Goal: Task Accomplishment & Management: Manage account settings

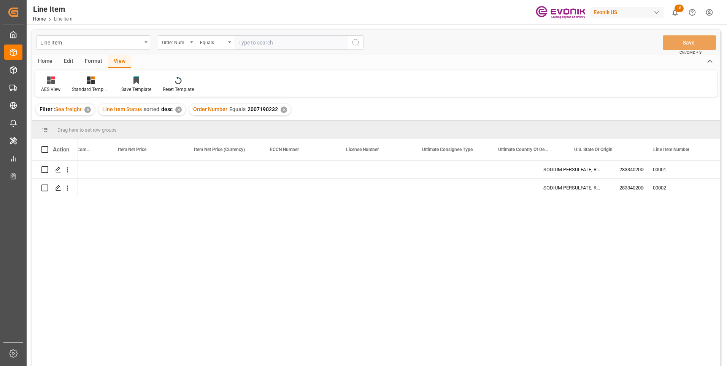
scroll to position [0, 577]
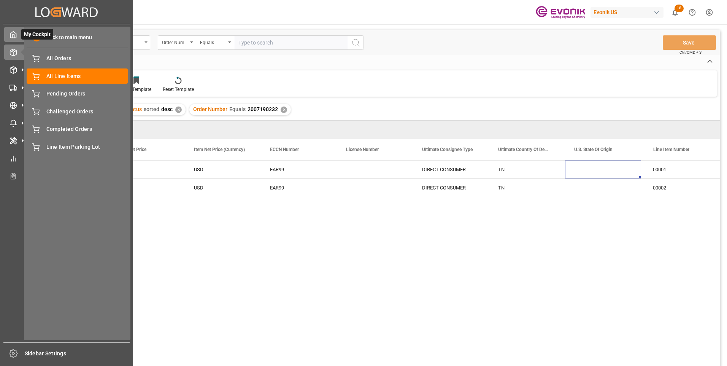
click at [11, 37] on icon at bounding box center [14, 35] width 8 height 8
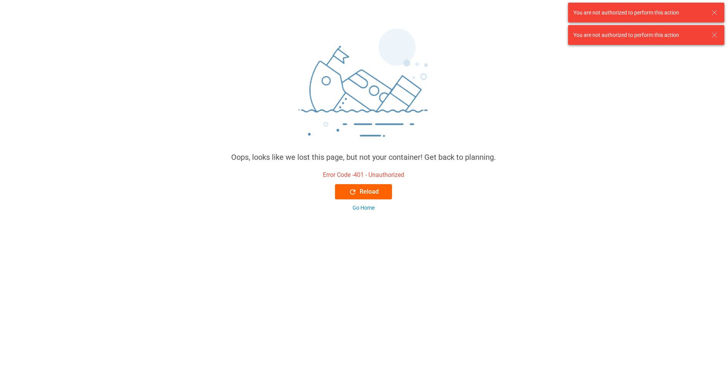
click at [346, 194] on button "Reload" at bounding box center [363, 191] width 57 height 15
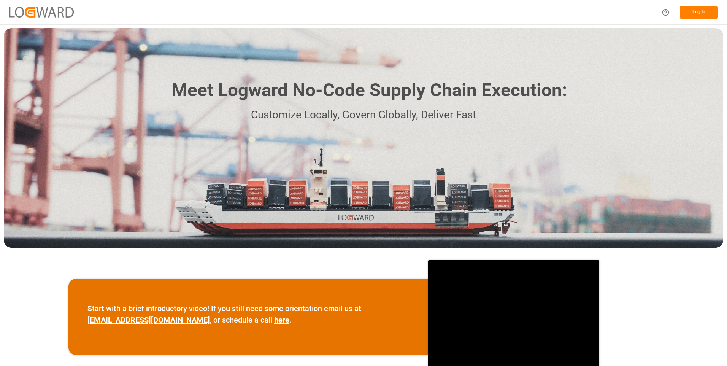
click at [689, 11] on button "Log In" at bounding box center [699, 12] width 38 height 13
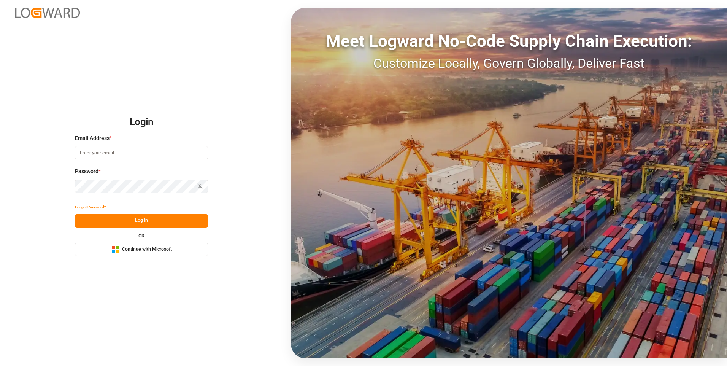
type input "[EMAIL_ADDRESS][DOMAIN_NAME]"
click at [125, 219] on button "Log In" at bounding box center [141, 220] width 133 height 13
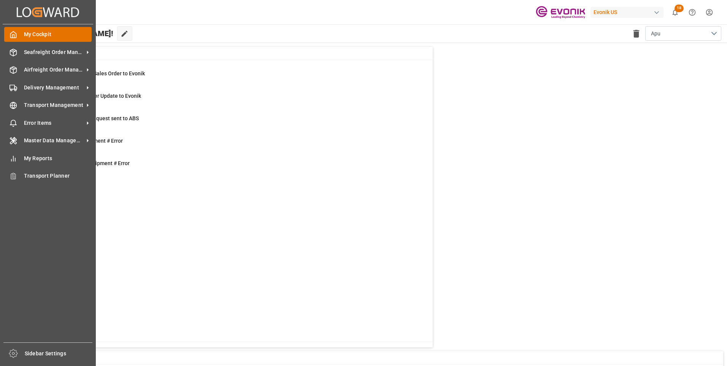
click at [16, 33] on icon at bounding box center [14, 35] width 8 height 8
click at [38, 53] on span "Seafreight Order Management" at bounding box center [54, 52] width 60 height 8
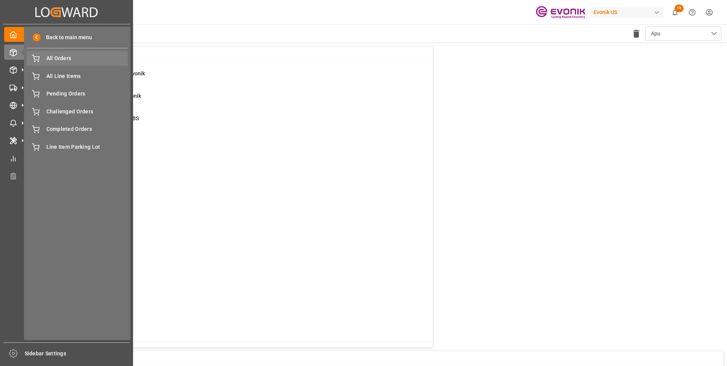
click at [60, 58] on span "All Orders" at bounding box center [87, 58] width 82 height 8
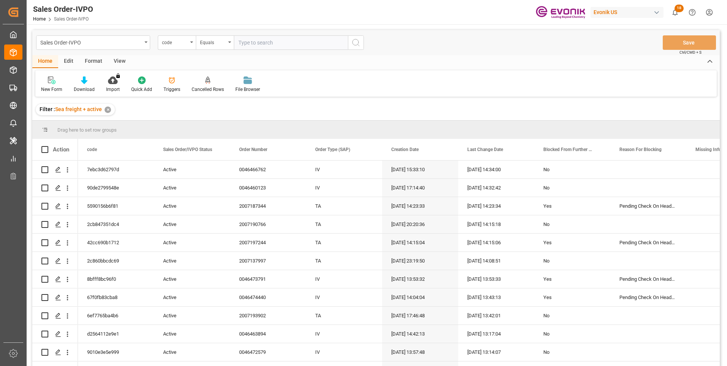
click at [191, 43] on div "code" at bounding box center [177, 42] width 38 height 14
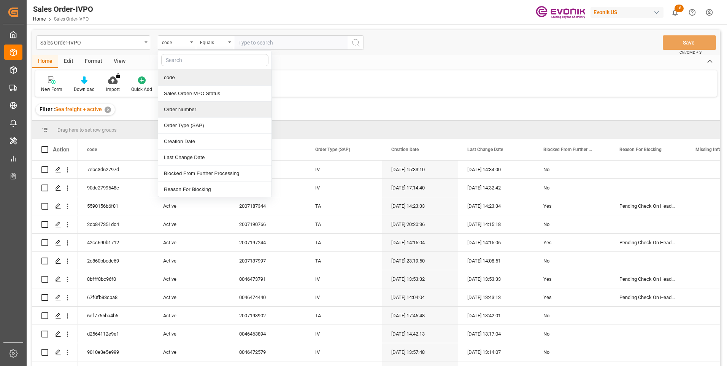
click at [178, 108] on div "Order Number" at bounding box center [214, 109] width 113 height 16
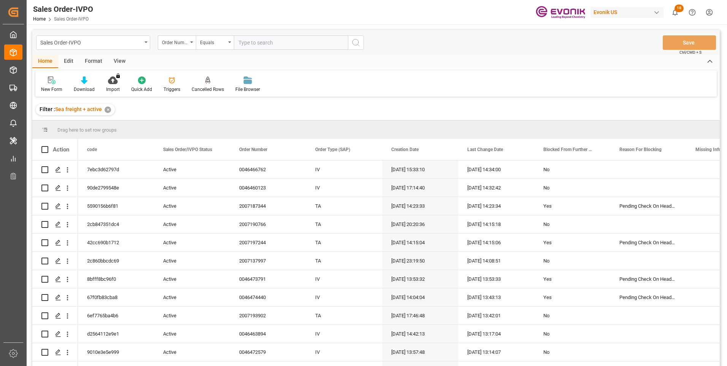
click at [244, 42] on input "text" at bounding box center [291, 42] width 114 height 14
paste input "2007098300"
type input "2007098300"
click at [356, 43] on icon "search button" at bounding box center [355, 42] width 9 height 9
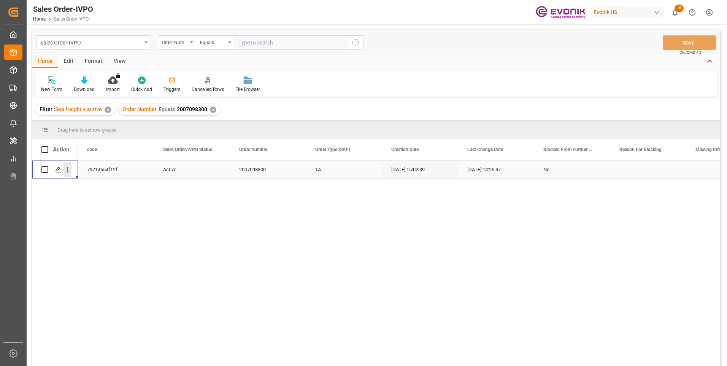
click at [69, 171] on icon "open menu" at bounding box center [67, 170] width 8 height 8
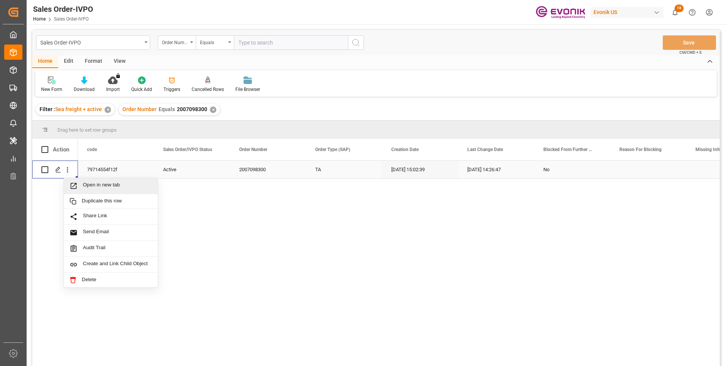
click at [82, 184] on span "Press SPACE to select this row." at bounding box center [76, 186] width 13 height 8
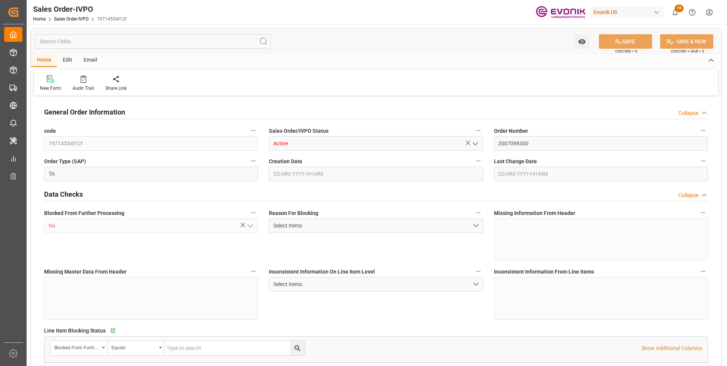
type input "BRSSZ"
type input "0"
type input "1"
type input "2"
type input "19801.04"
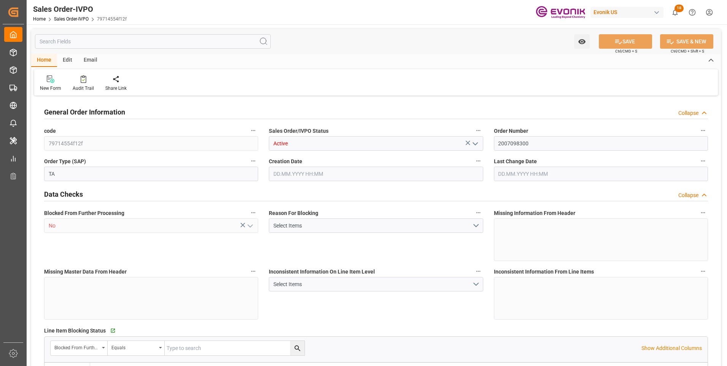
type input "0"
type input "17000"
type input "30"
type input "21.08.2025 15:02"
type input "05.09.2025 14:26"
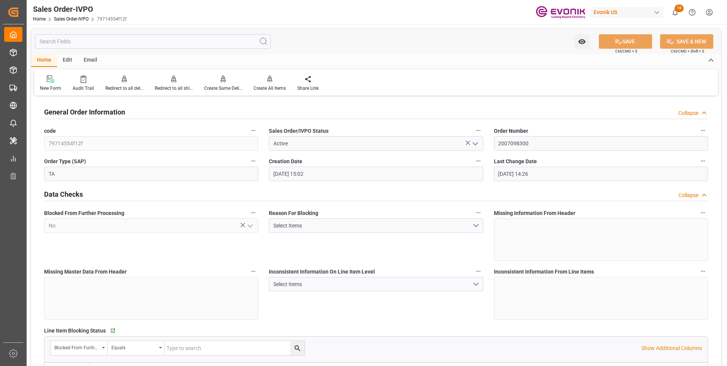
click at [102, 43] on input "text" at bounding box center [153, 41] width 236 height 14
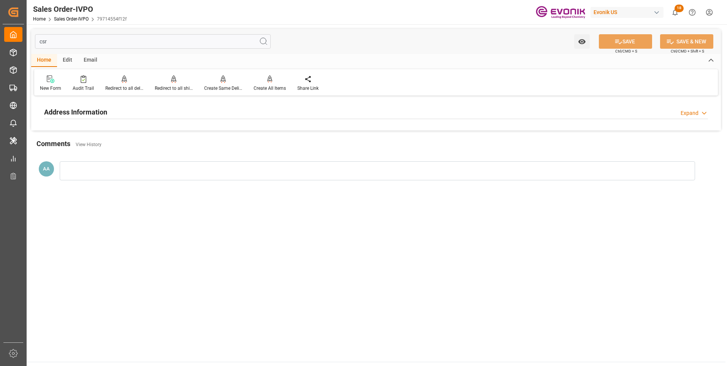
type input "csr"
click at [85, 111] on h2 "Address Information" at bounding box center [75, 112] width 63 height 10
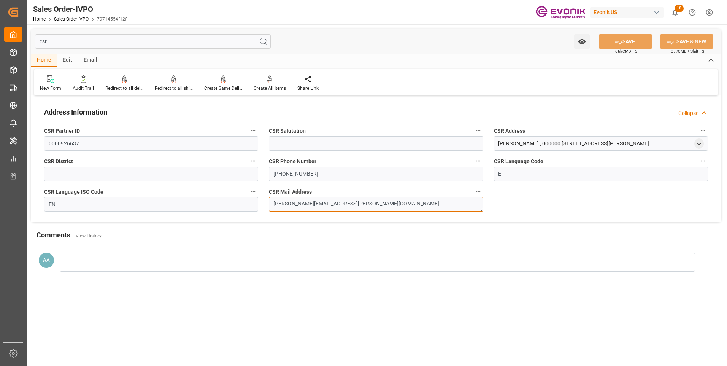
click at [301, 205] on textarea "heather.pettaway@evonik.com" at bounding box center [376, 204] width 214 height 14
